Goal: Transaction & Acquisition: Purchase product/service

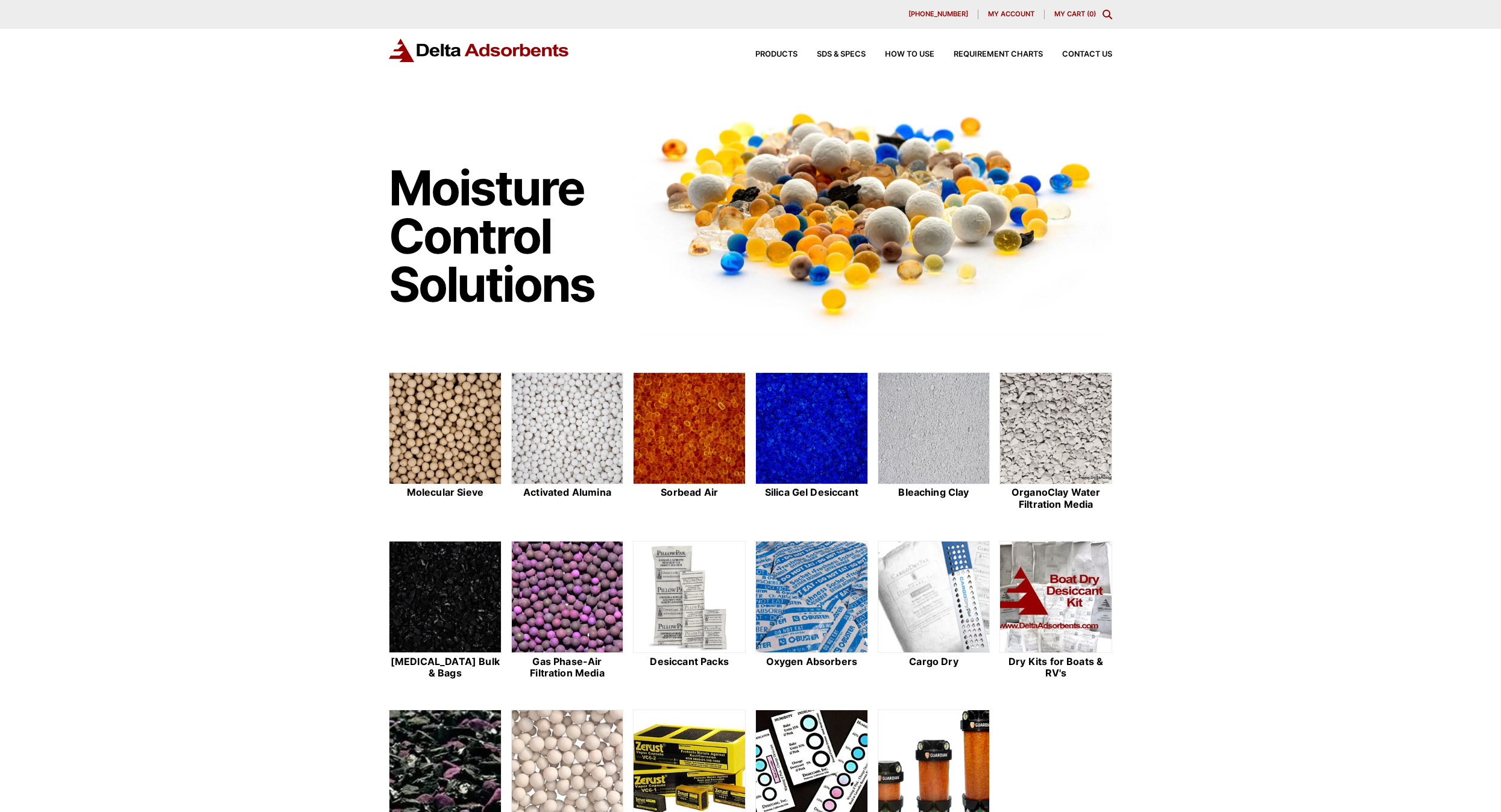
click at [1105, 13] on icon "Toggle Modal Content" at bounding box center [1107, 14] width 10 height 10
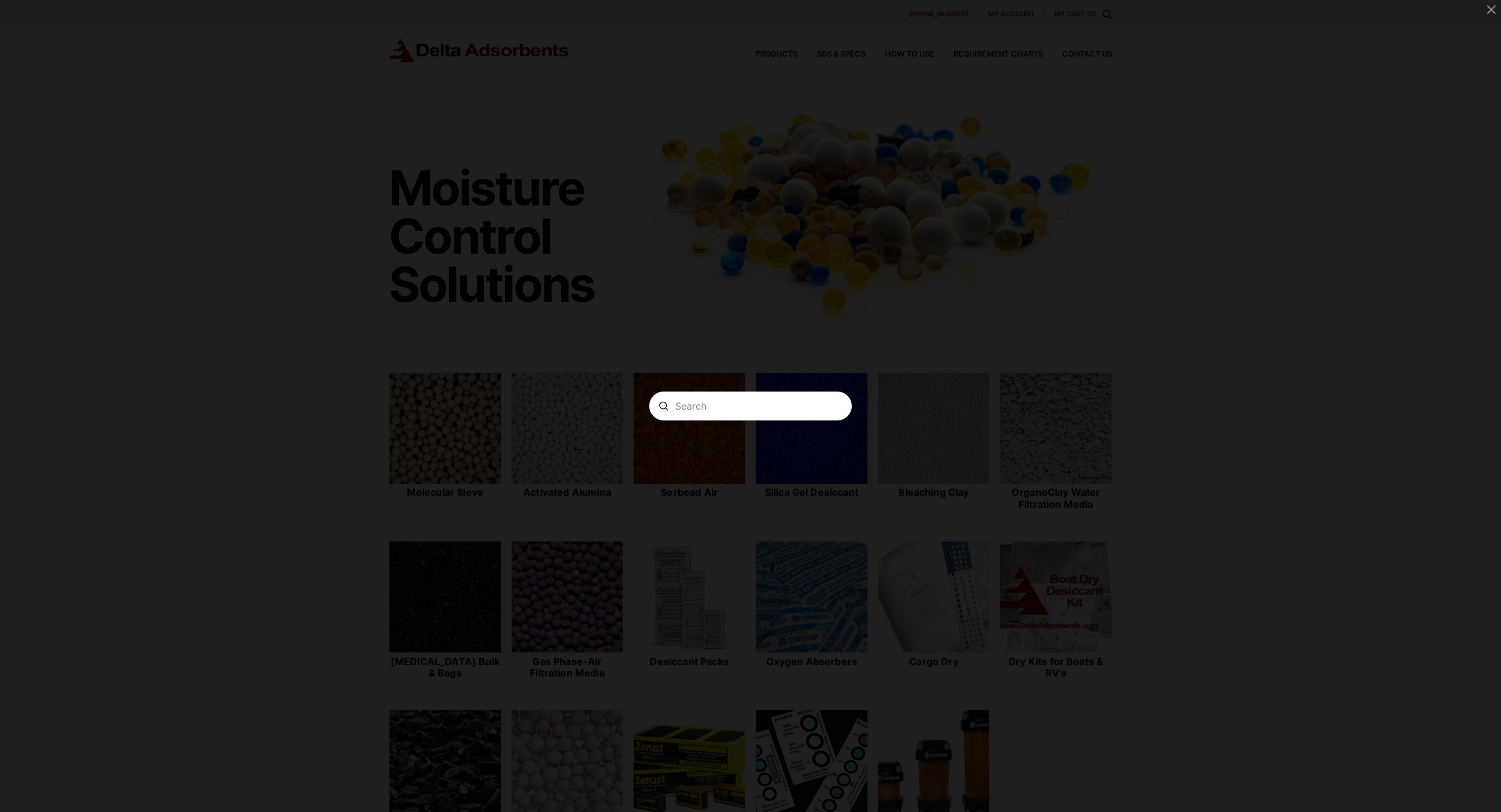
click at [689, 413] on form "Search Submit Clear" at bounding box center [750, 405] width 202 height 29
type input "AA1410"
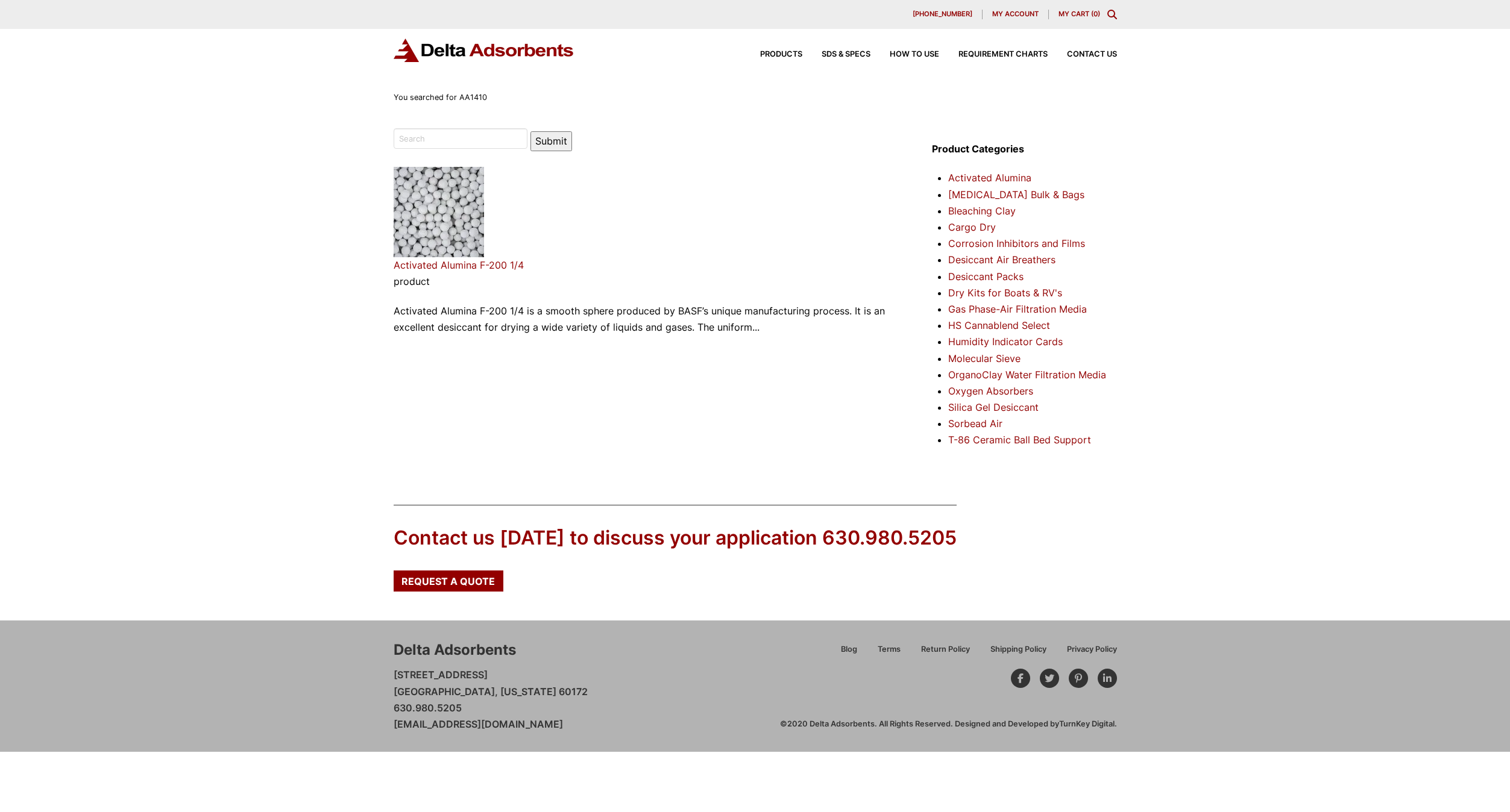
click at [456, 265] on link "Activated Alumina F-200 1/4" at bounding box center [458, 265] width 131 height 12
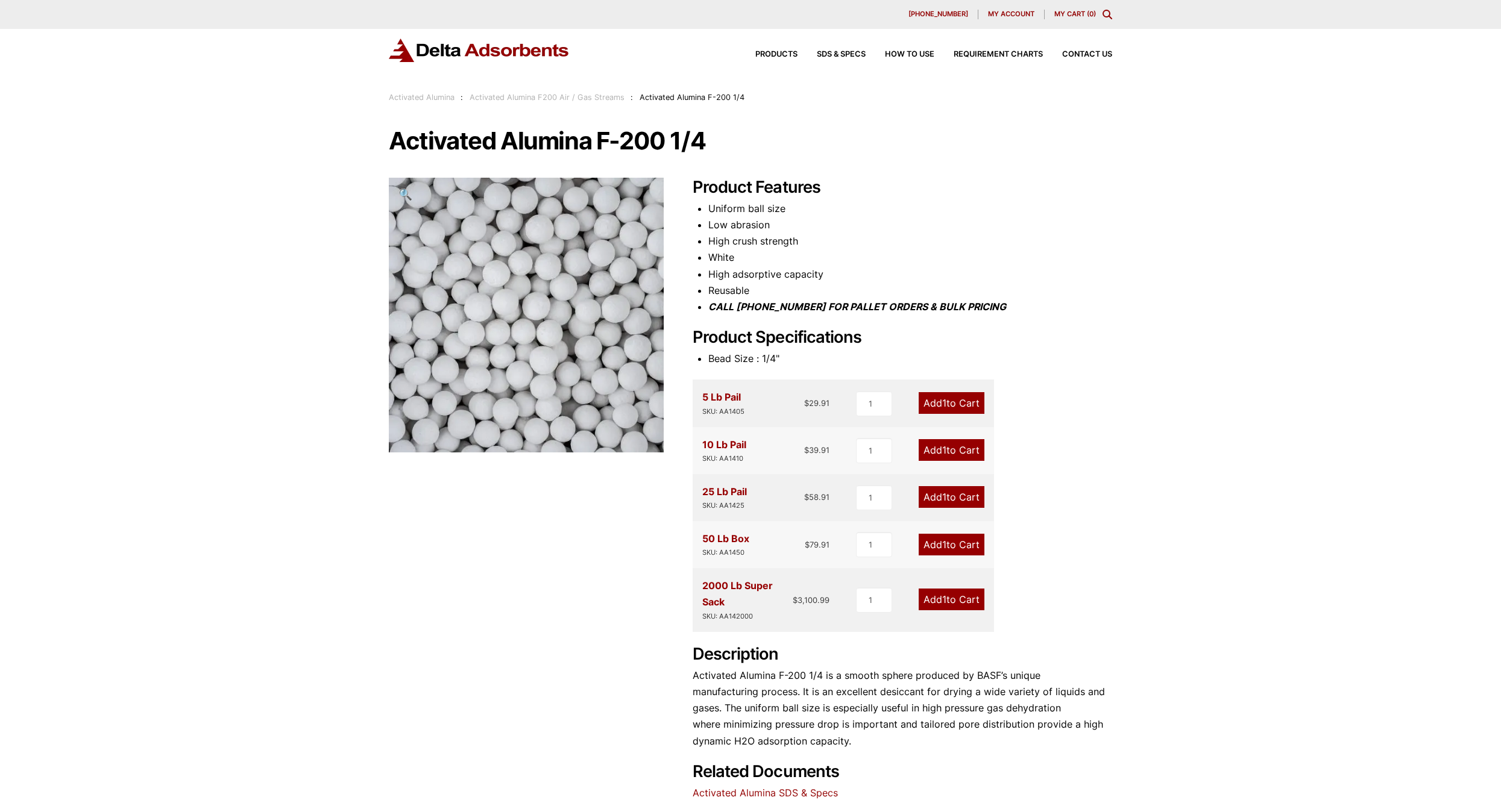
click at [930, 445] on link "Add 1 to Cart" at bounding box center [951, 449] width 66 height 22
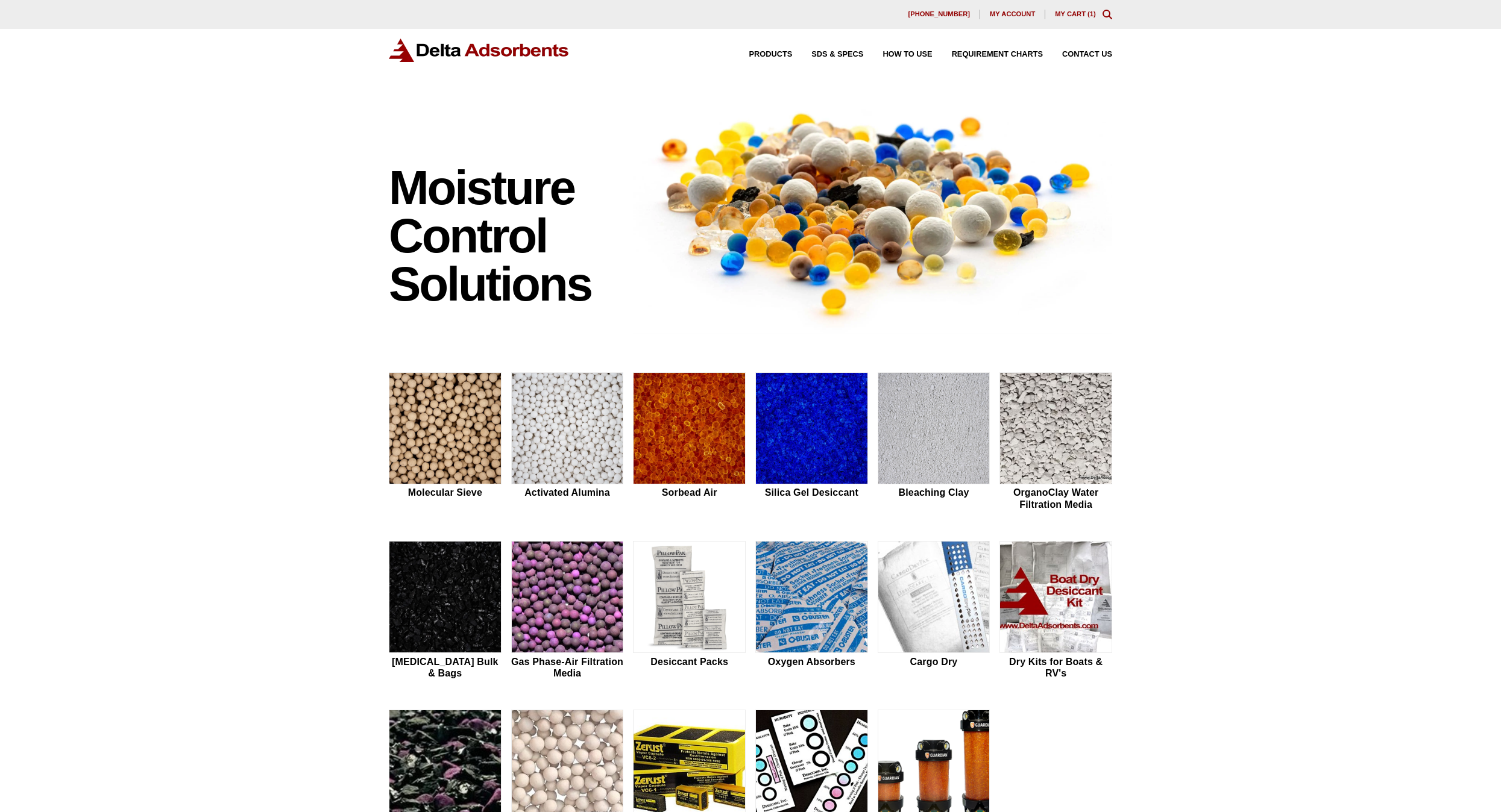
click at [1072, 13] on link "My Cart ( 1 )" at bounding box center [1075, 14] width 41 height 7
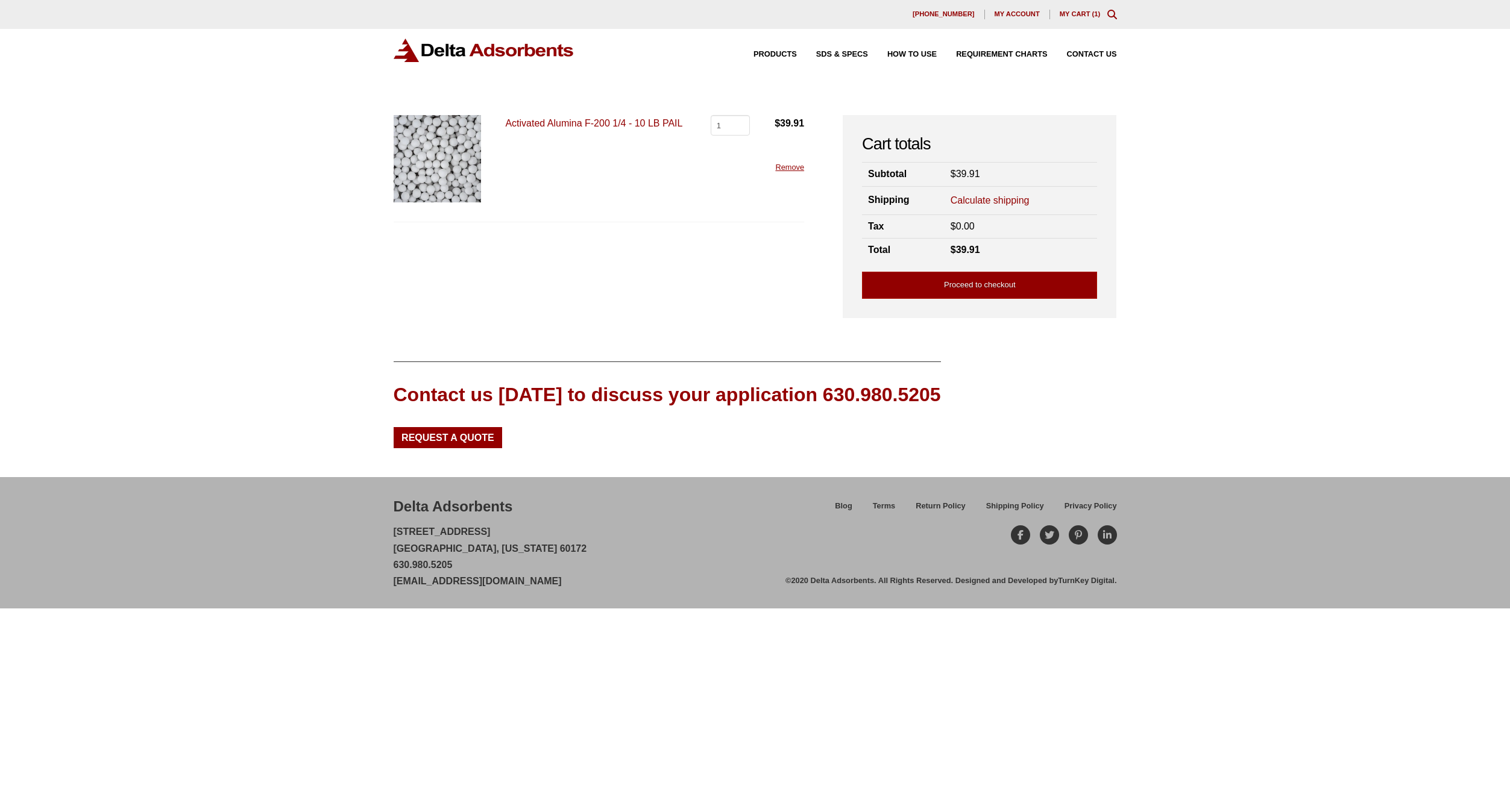
click at [969, 200] on link "Calculate shipping" at bounding box center [990, 200] width 79 height 13
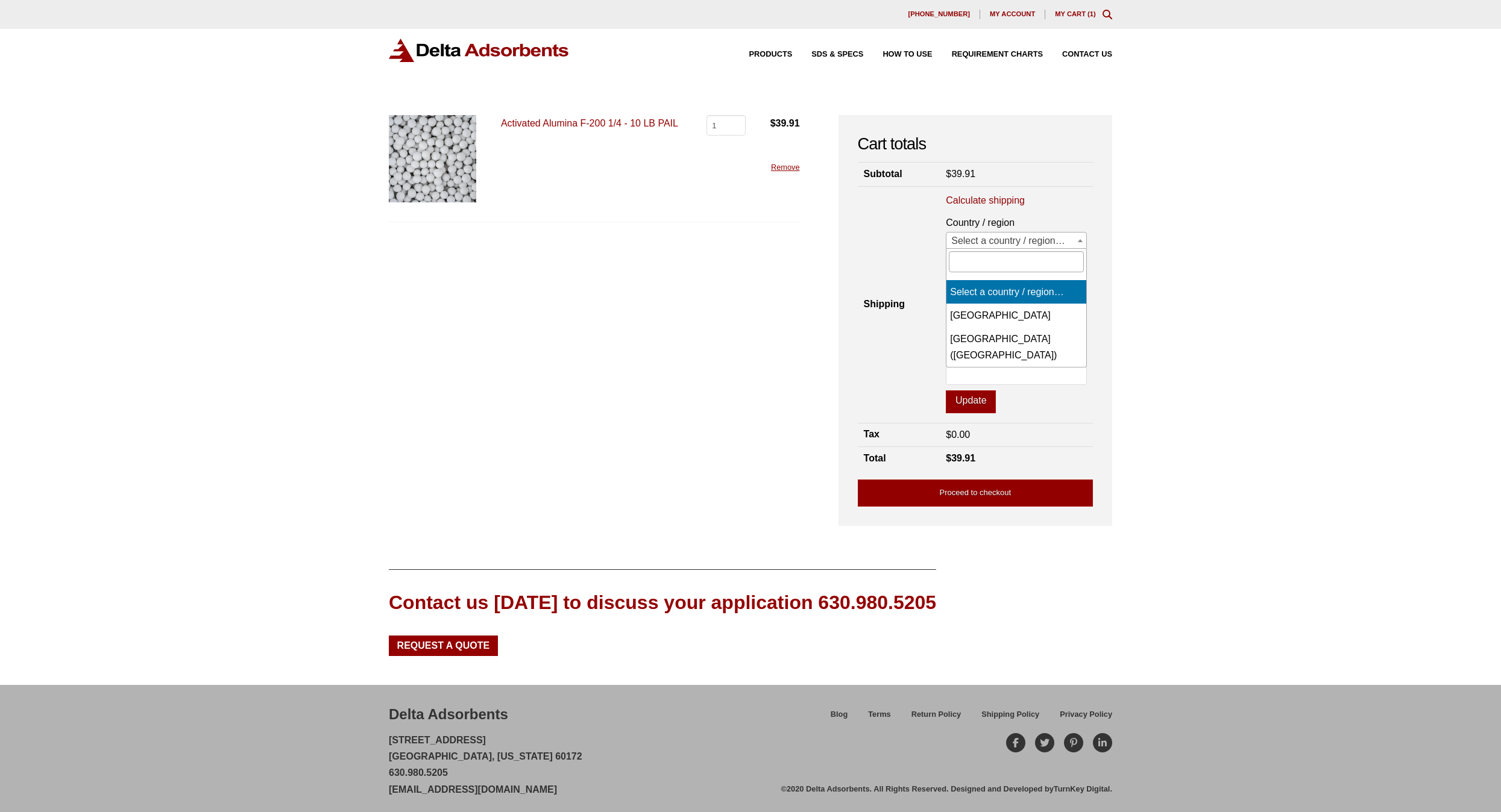
click at [983, 238] on span "Select a country / region…" at bounding box center [1016, 241] width 140 height 17
select select "US"
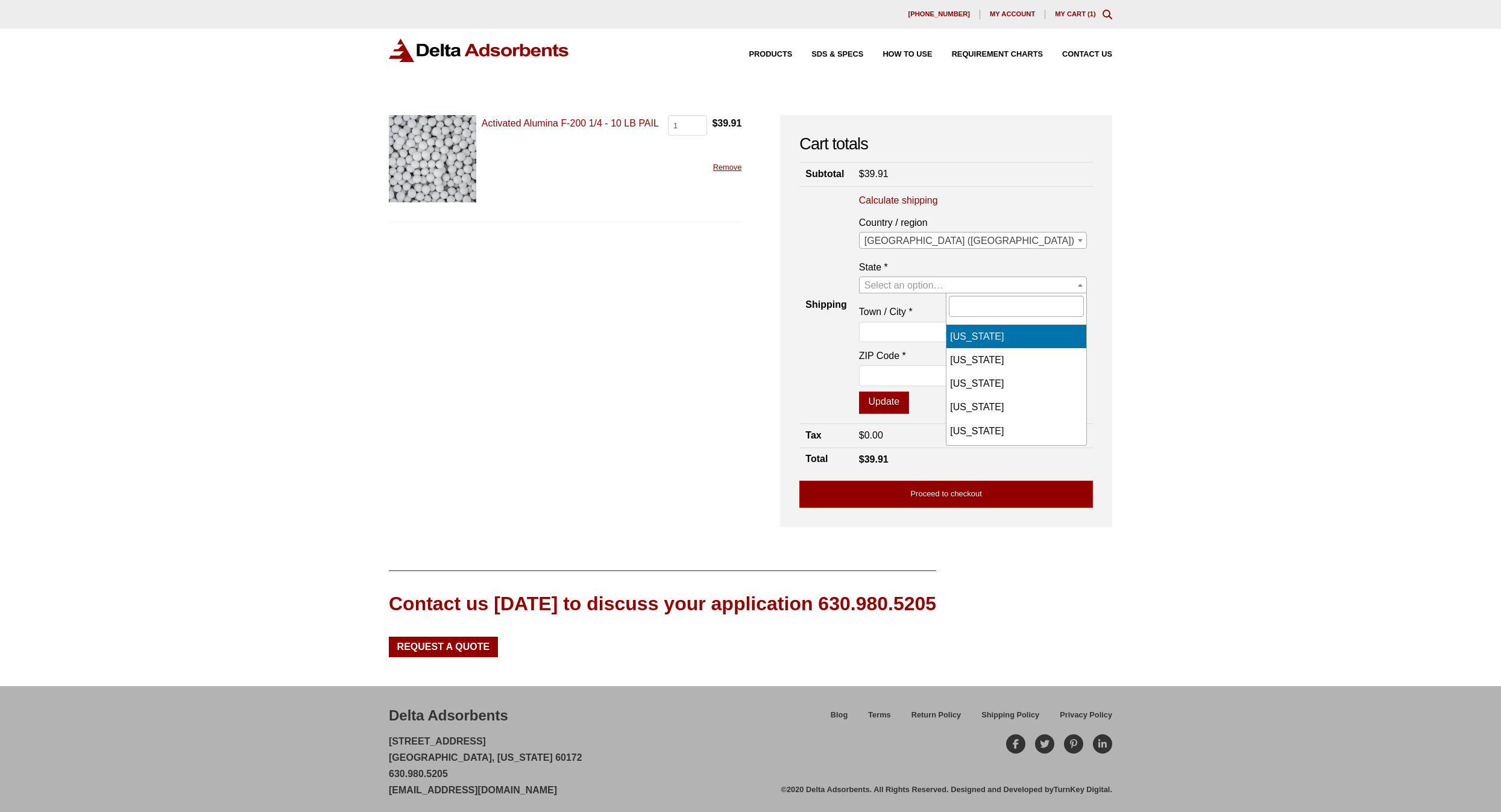
click at [943, 283] on span "Select an option…" at bounding box center [903, 285] width 79 height 10
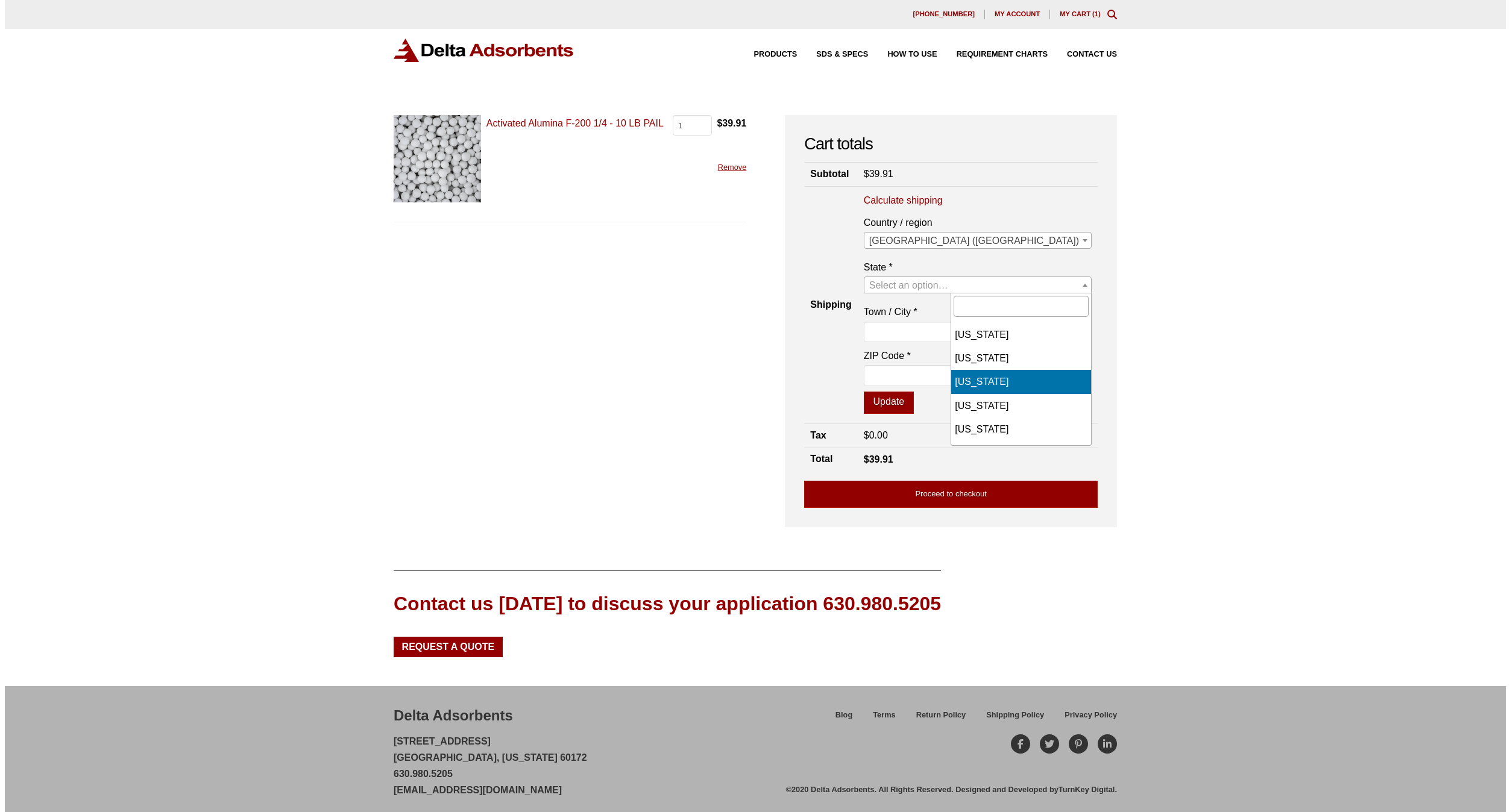
scroll to position [723, 0]
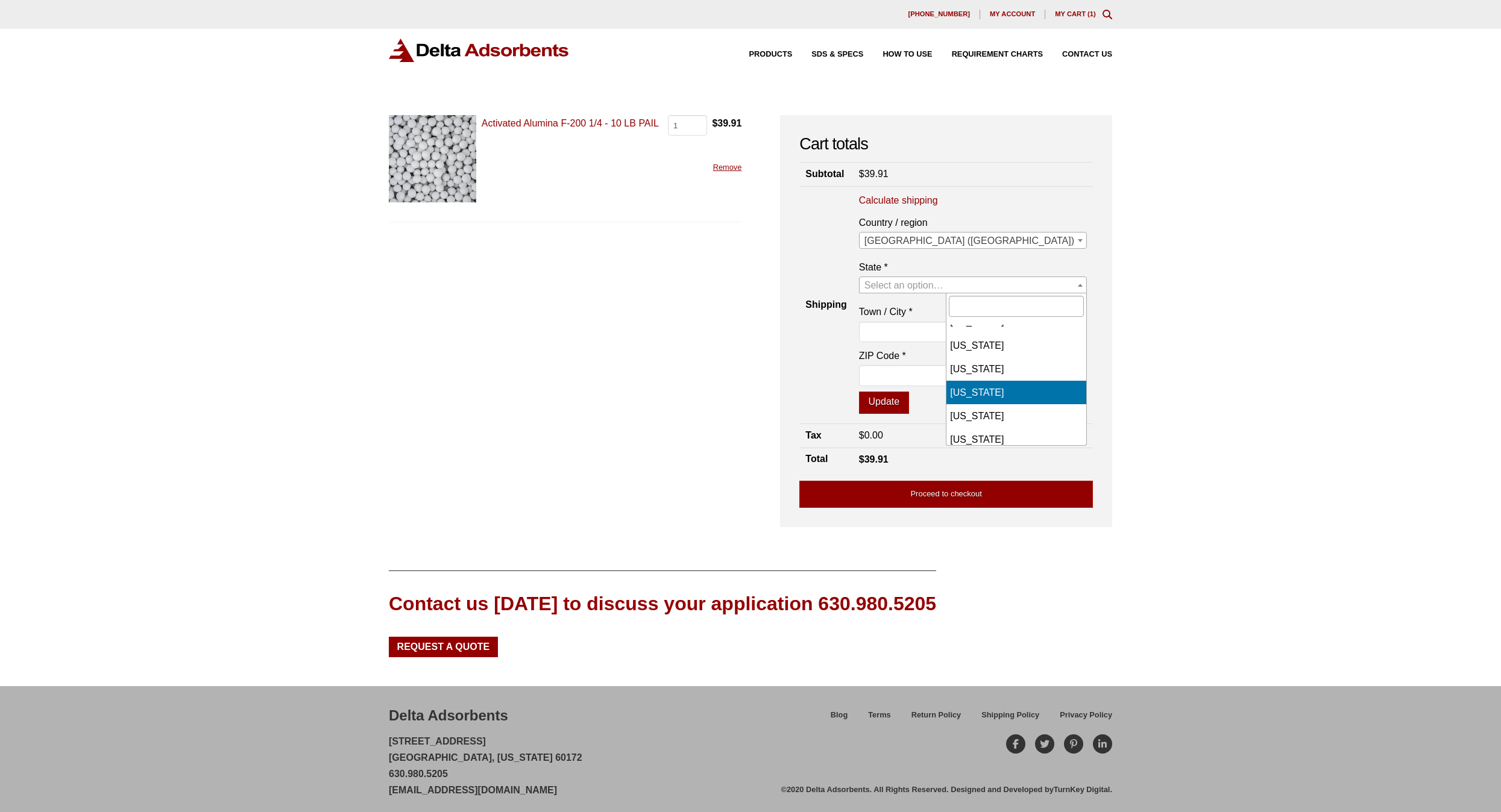
select select "NC"
click at [970, 333] on input "Town / City *" at bounding box center [973, 332] width 228 height 21
type input "[PERSON_NAME]"
click at [977, 379] on input "ZIP Code *" at bounding box center [973, 376] width 228 height 21
type input "28721"
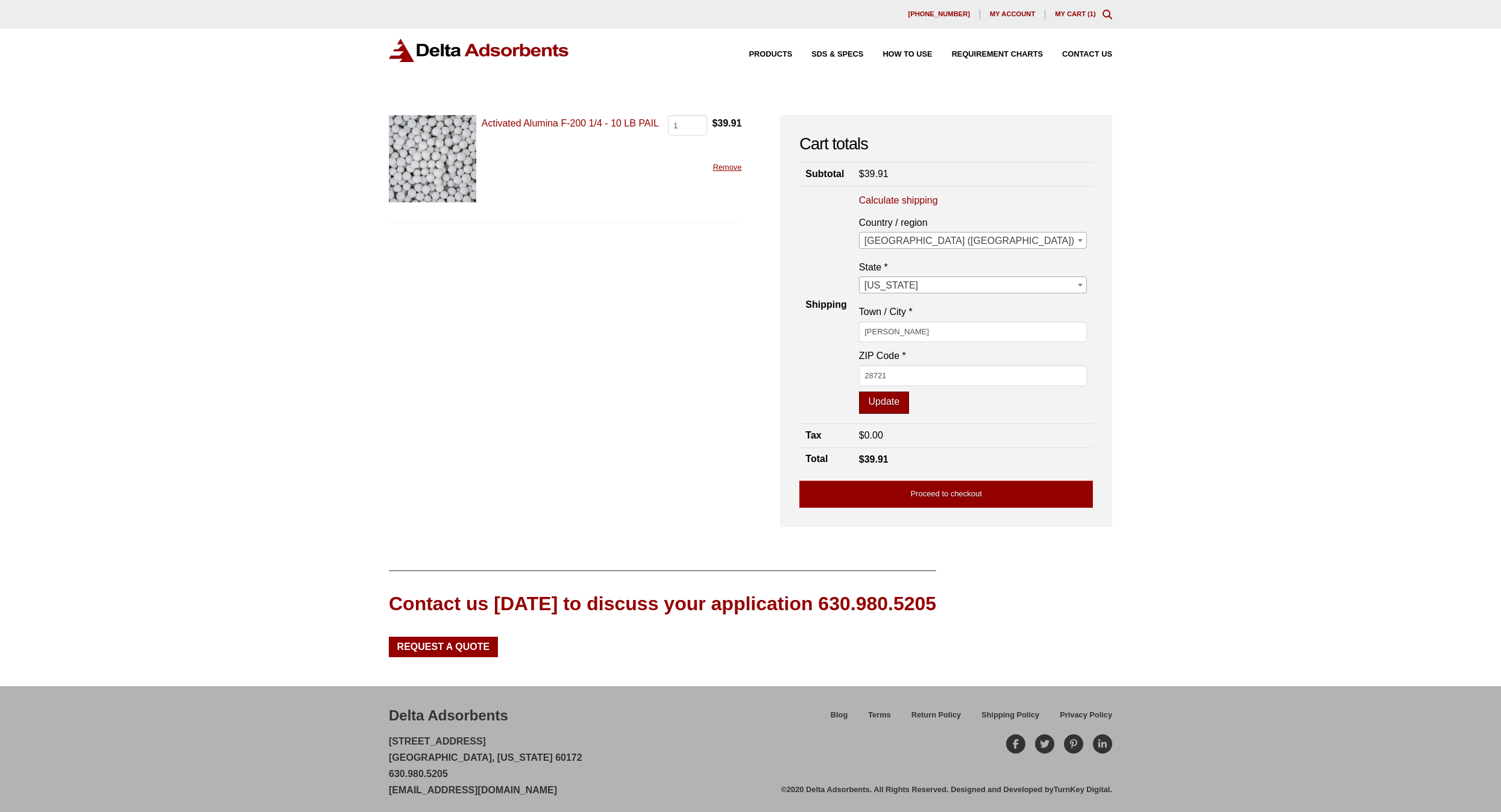
click at [909, 400] on button "Update" at bounding box center [884, 403] width 50 height 23
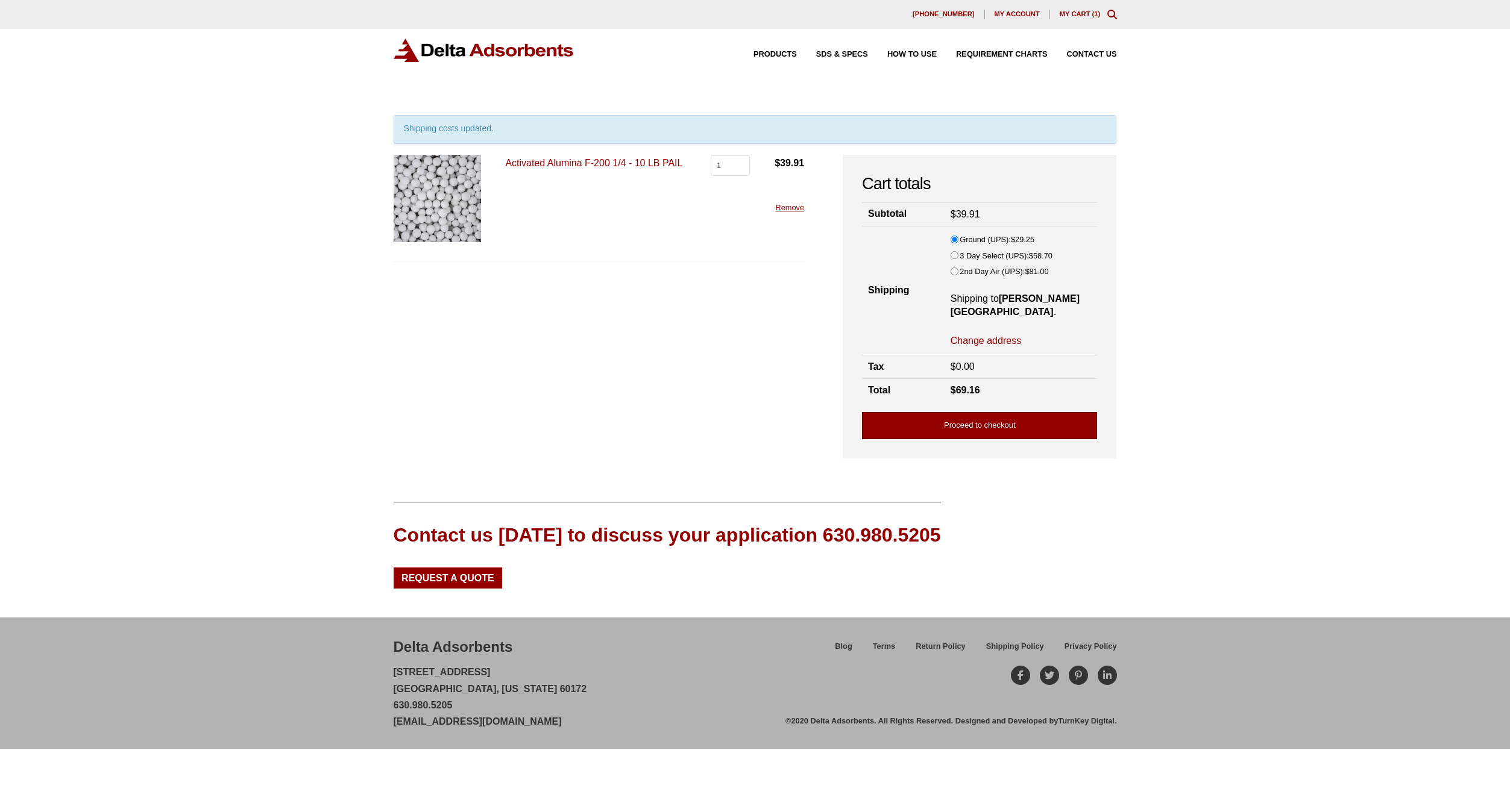
click at [966, 412] on link "Proceed to checkout" at bounding box center [979, 425] width 235 height 27
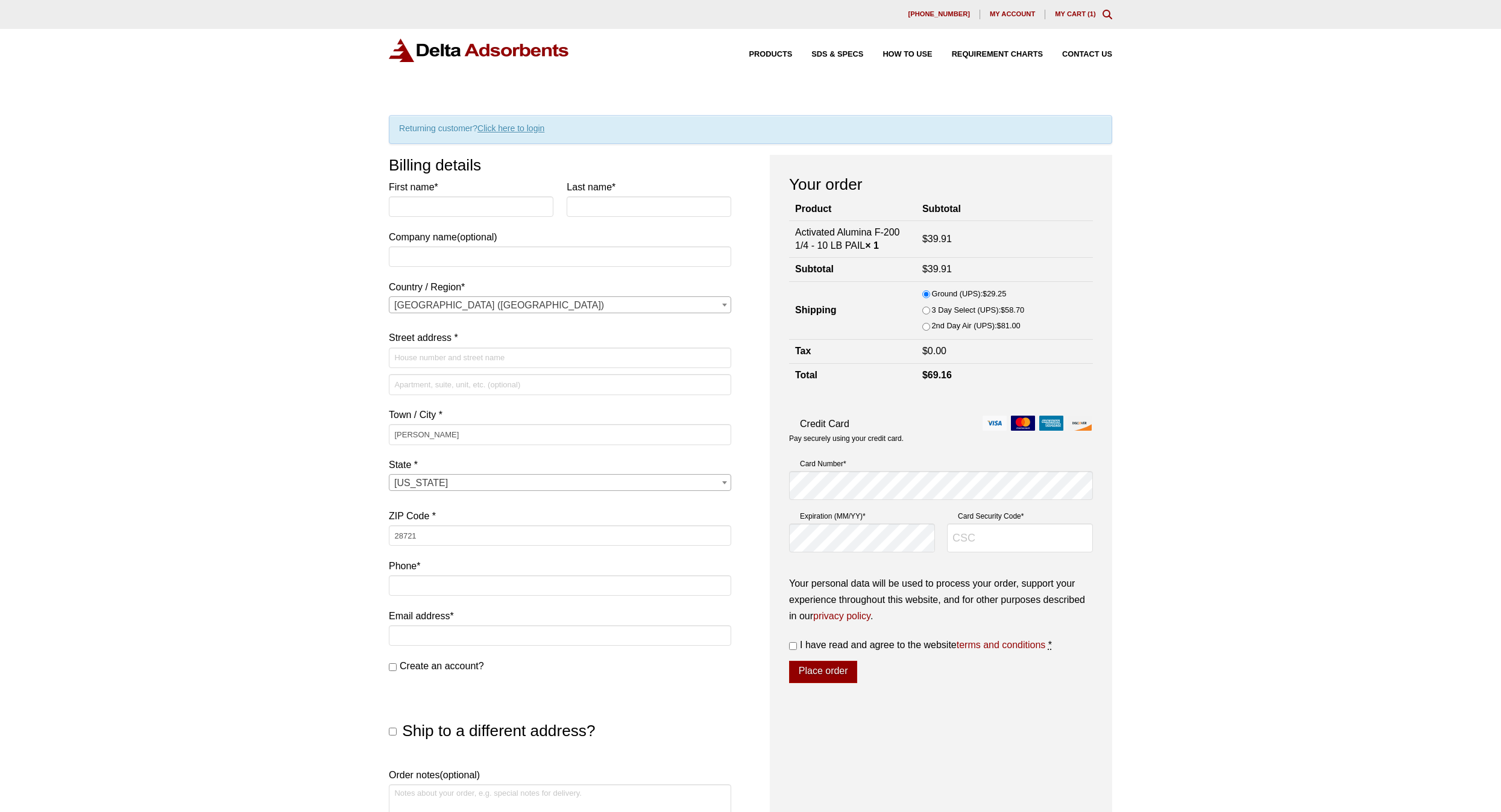
select select "NC"
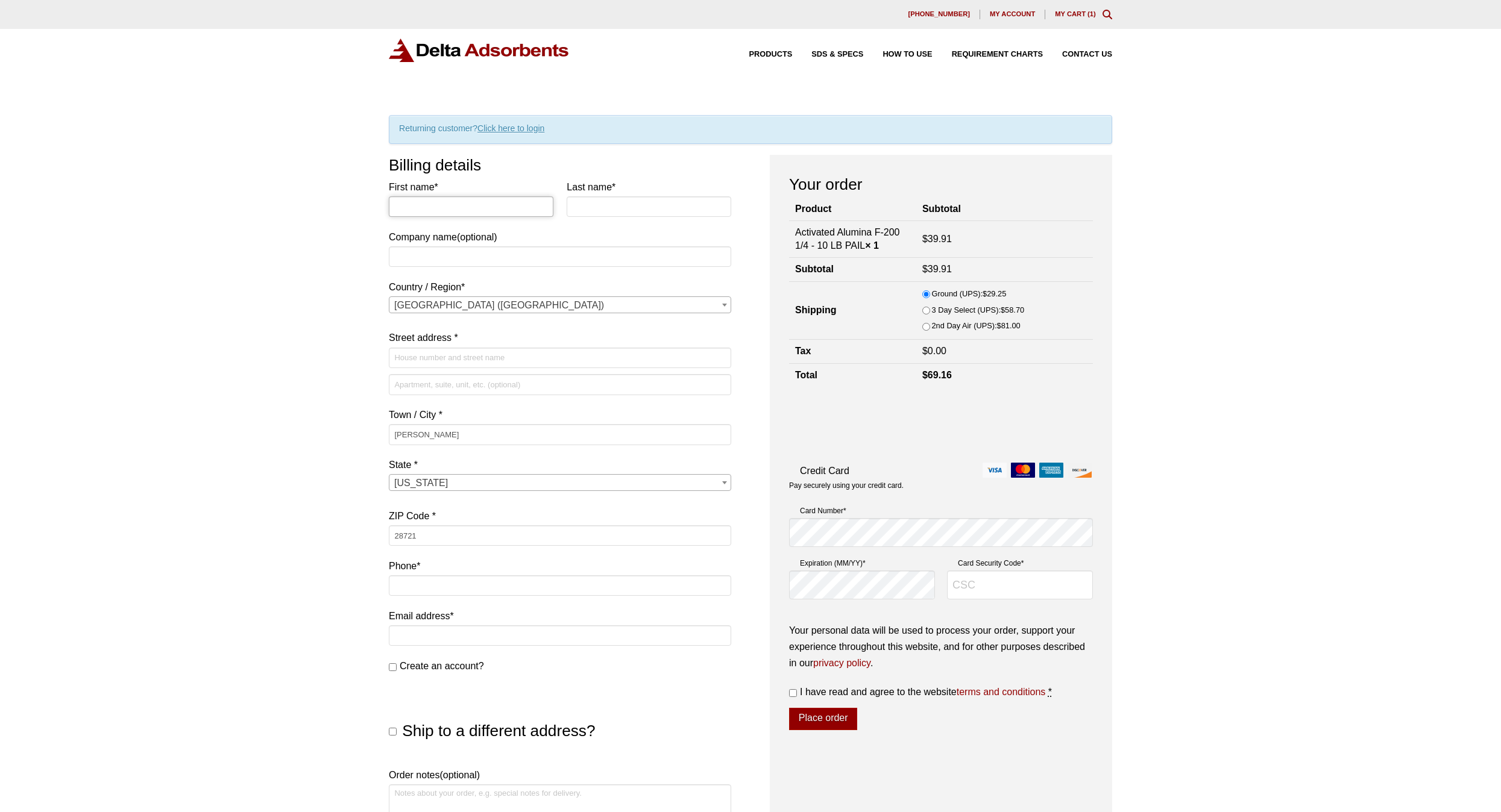
click at [402, 209] on input "First name *" at bounding box center [471, 206] width 164 height 21
type input "[PERSON_NAME]"
